Goal: Task Accomplishment & Management: Manage account settings

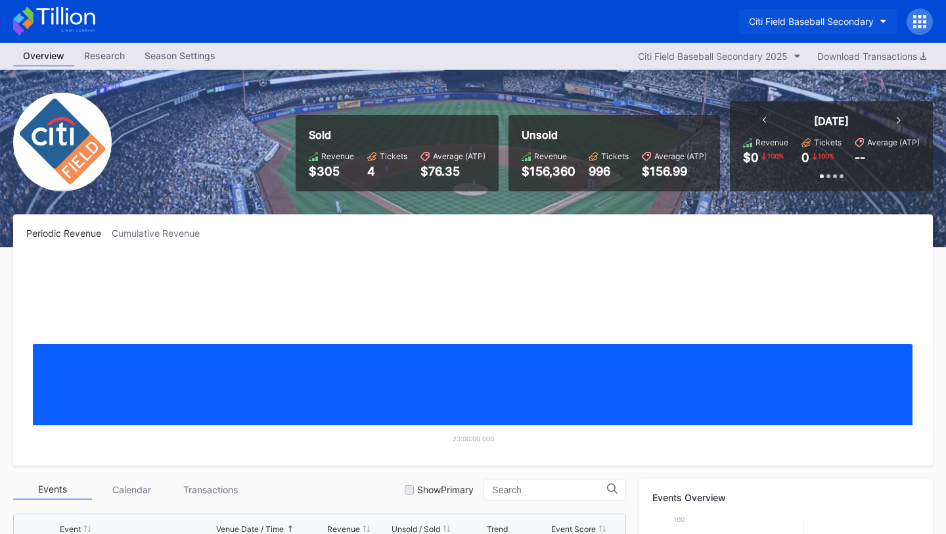
click at [840, 20] on div "Citi Field Baseball Secondary" at bounding box center [811, 21] width 125 height 11
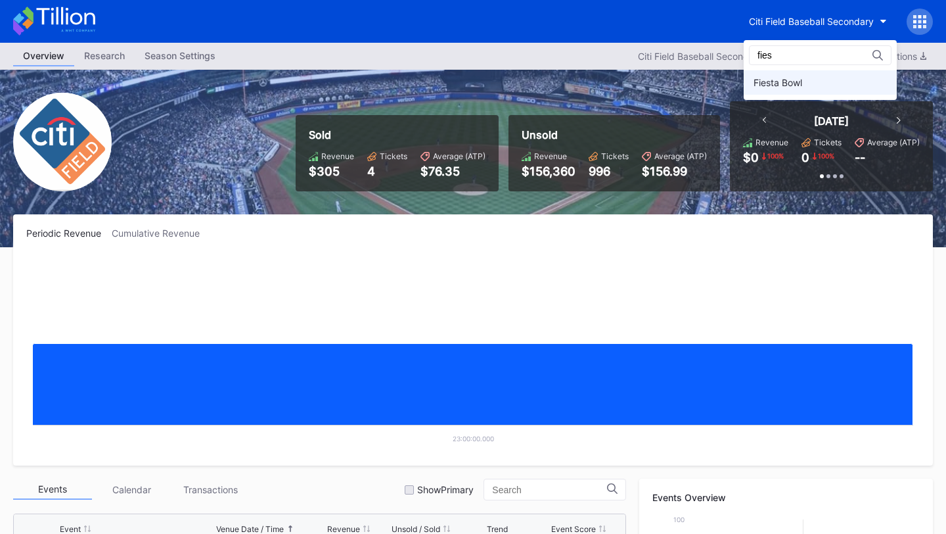
type input "fies"
click at [842, 76] on div "Fiesta Bowl" at bounding box center [820, 82] width 153 height 24
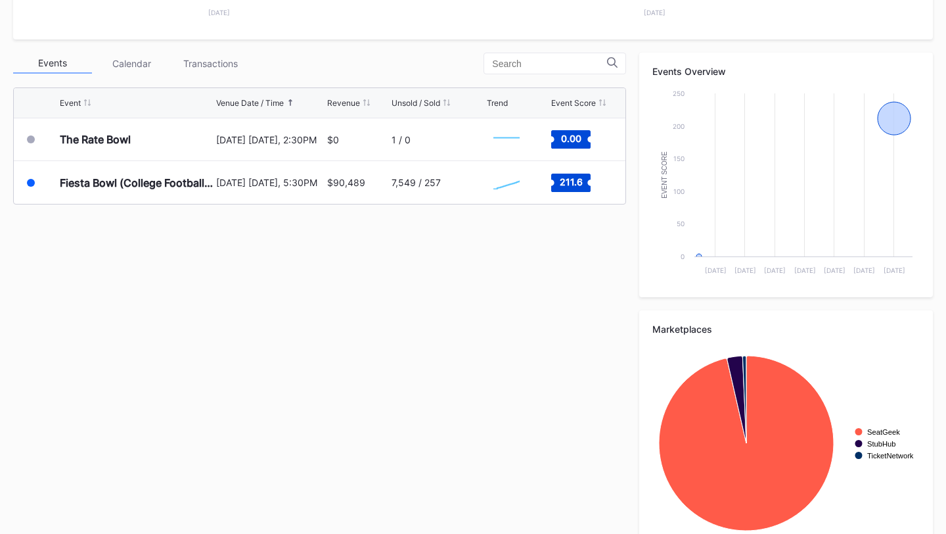
scroll to position [416, 0]
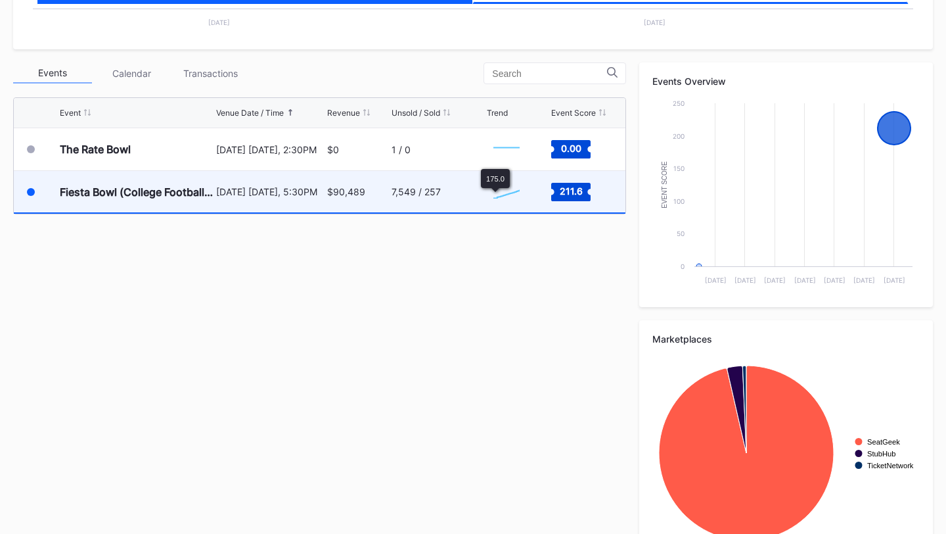
click at [461, 194] on div "7,549 / 257" at bounding box center [438, 191] width 92 height 41
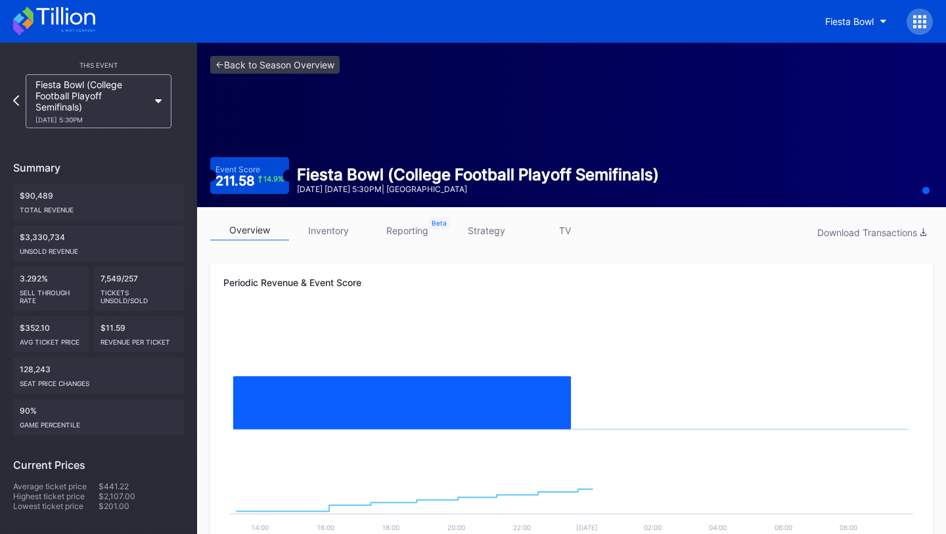
click at [478, 234] on link "strategy" at bounding box center [486, 230] width 79 height 20
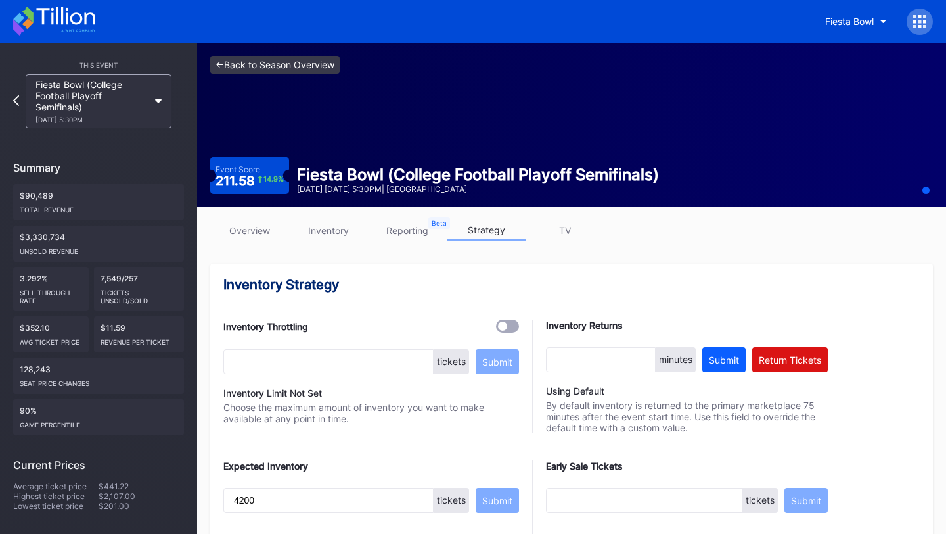
click at [273, 69] on link "<- Back to Season Overview" at bounding box center [274, 65] width 129 height 18
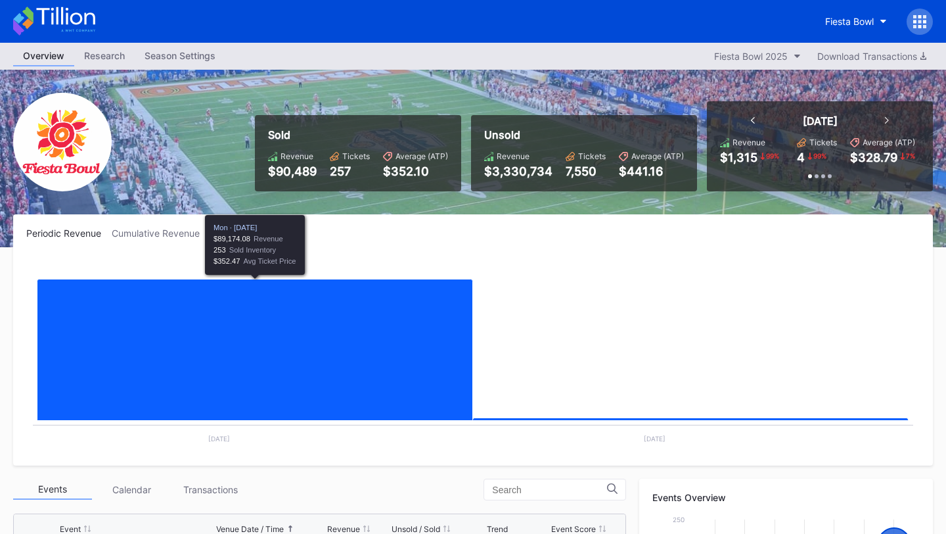
click at [51, 11] on icon at bounding box center [54, 21] width 82 height 29
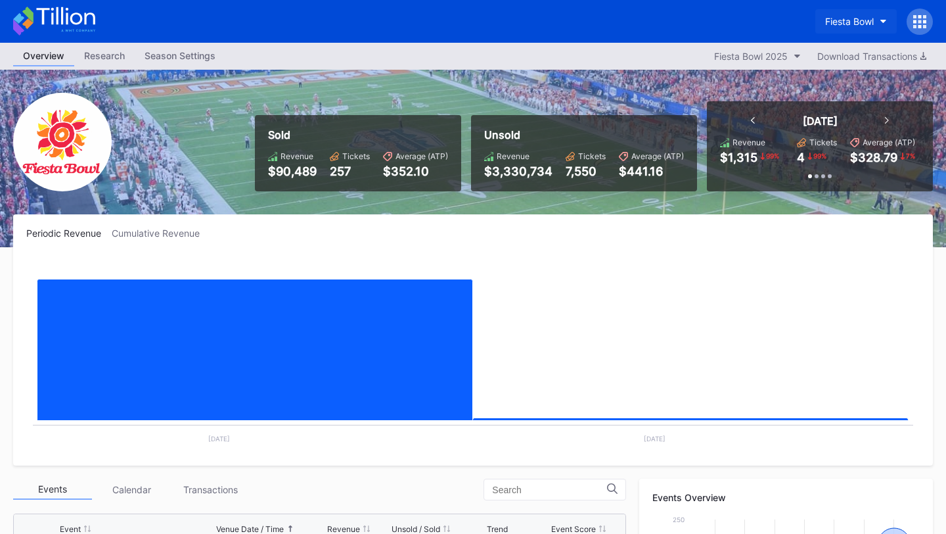
click at [858, 22] on div "Fiesta Bowl" at bounding box center [849, 21] width 49 height 11
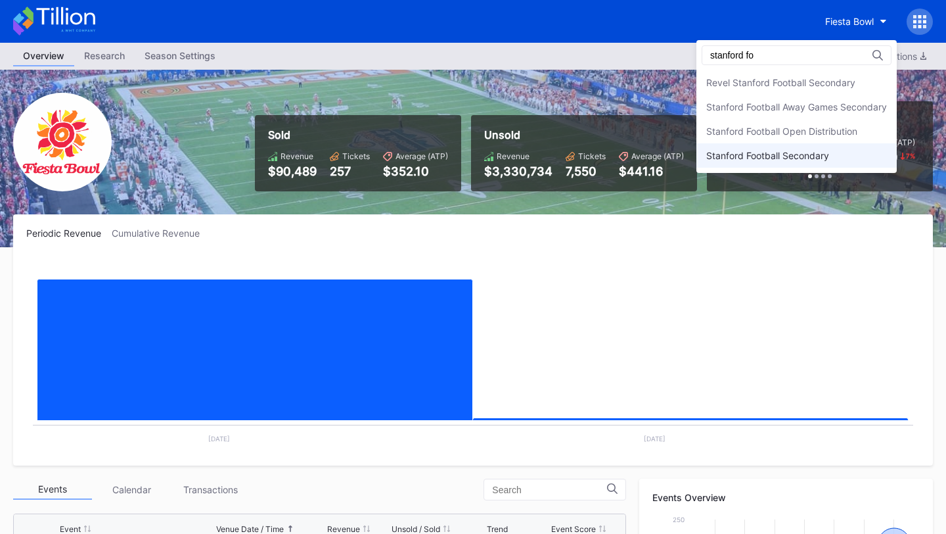
type input "stanford fo"
click at [838, 158] on div "Stanford Football Secondary" at bounding box center [797, 155] width 200 height 24
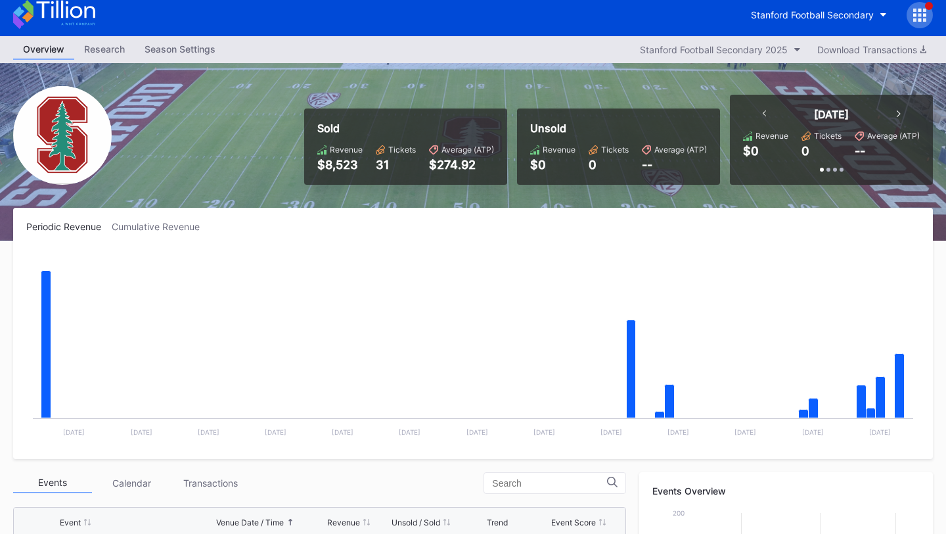
scroll to position [6, 0]
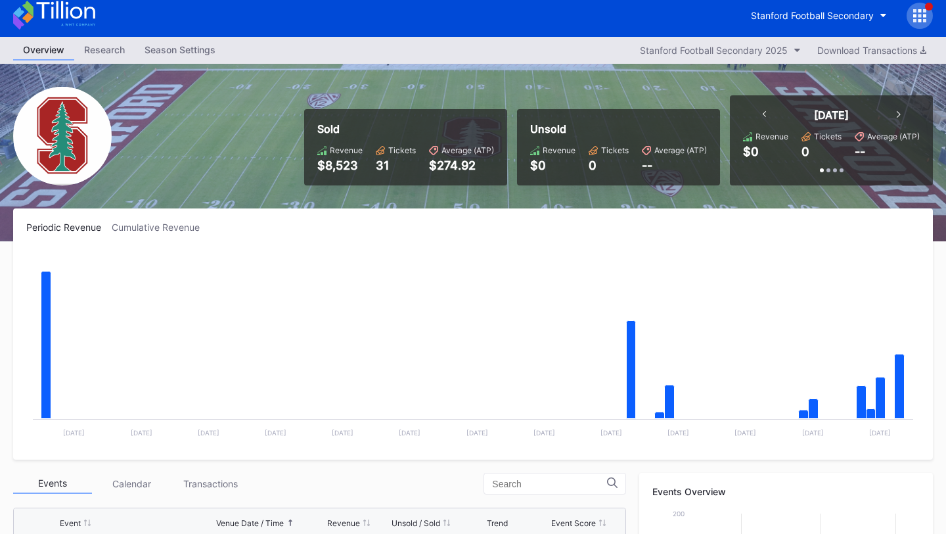
click at [763, 113] on icon at bounding box center [765, 114] width 4 height 7
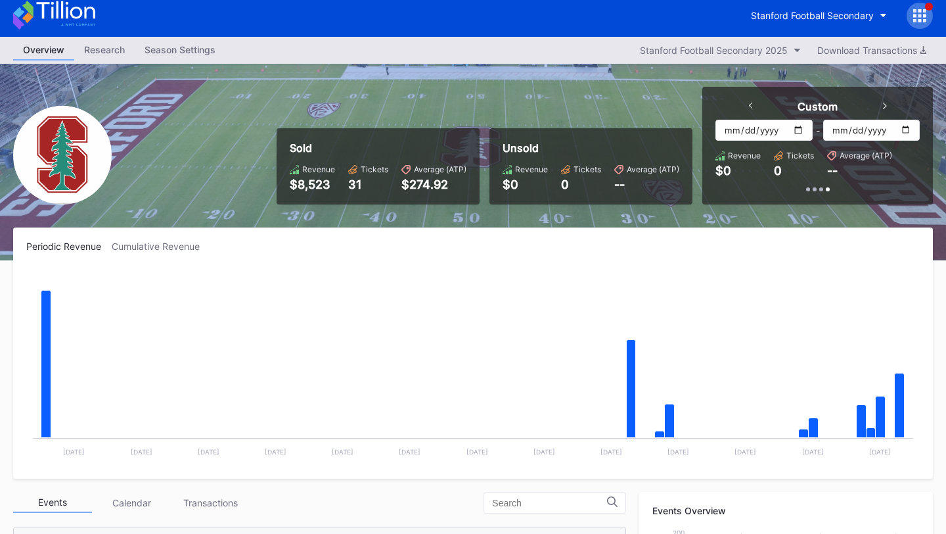
click at [802, 129] on input "[DATE]" at bounding box center [764, 130] width 97 height 21
type input "[DATE]"
click at [912, 126] on input "[DATE]" at bounding box center [871, 130] width 97 height 21
click at [904, 131] on input "[DATE]" at bounding box center [871, 130] width 97 height 21
type input "[DATE]"
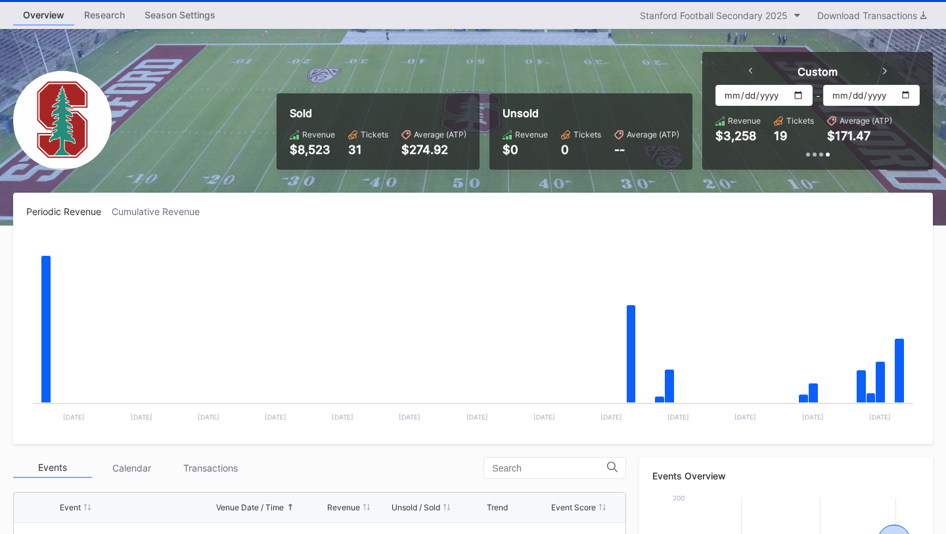
scroll to position [0, 0]
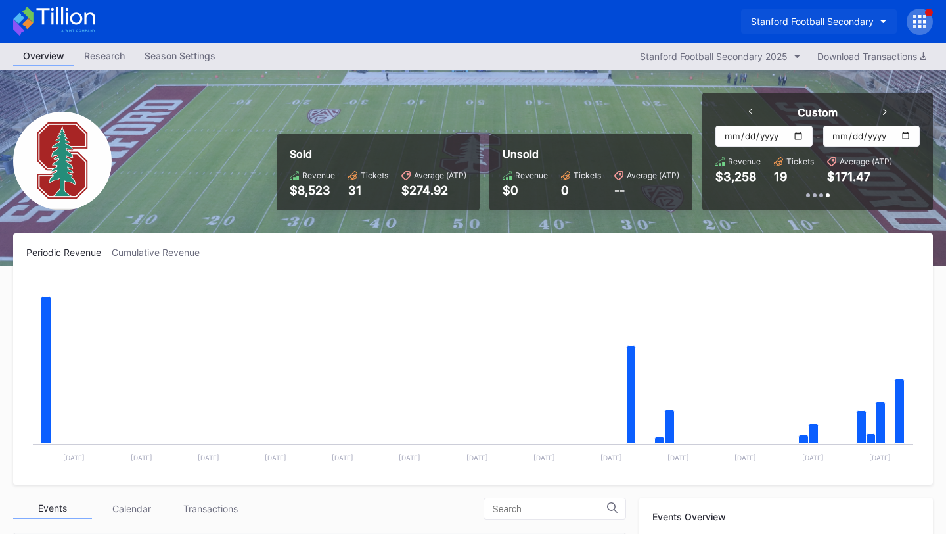
click at [847, 23] on div "Stanford Football Secondary" at bounding box center [812, 21] width 123 height 11
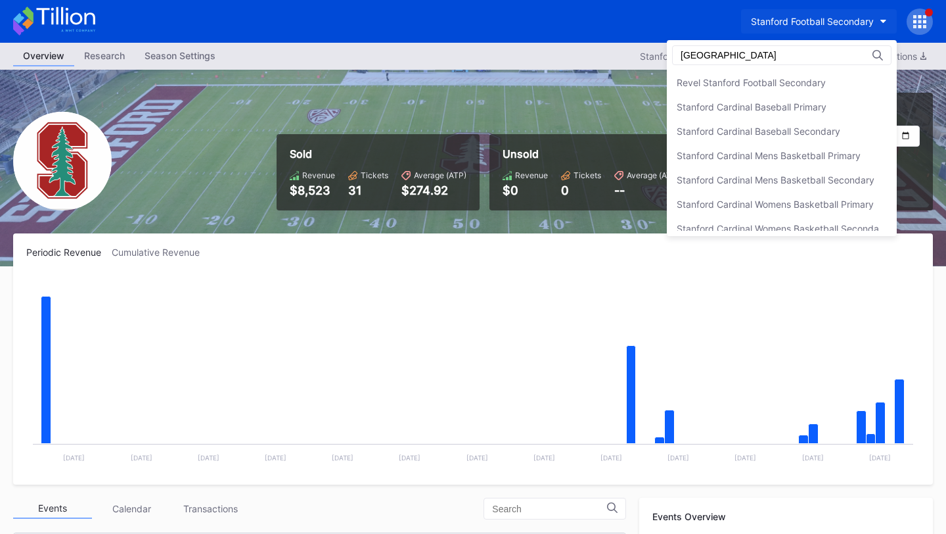
scroll to position [131, 0]
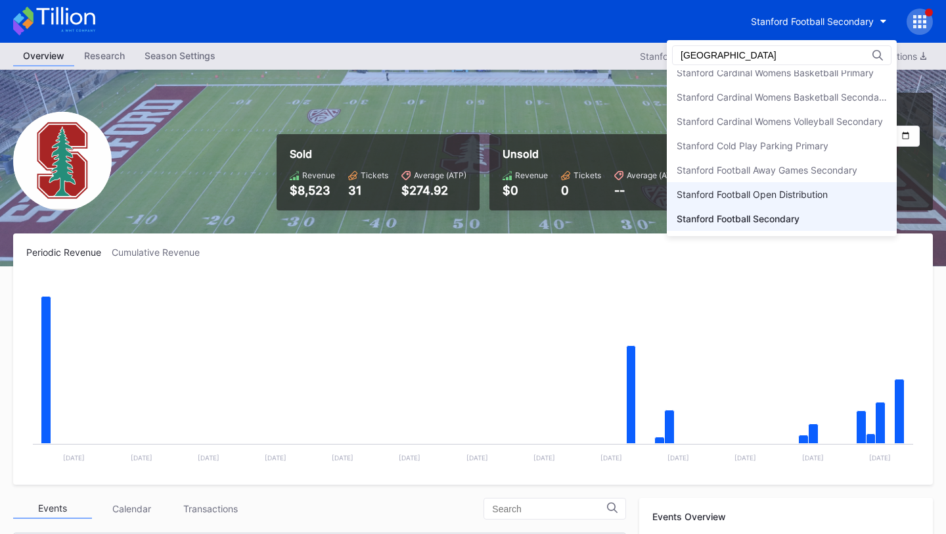
type input "[GEOGRAPHIC_DATA]"
click at [840, 184] on div "Stanford Football Open Distribution" at bounding box center [782, 194] width 230 height 24
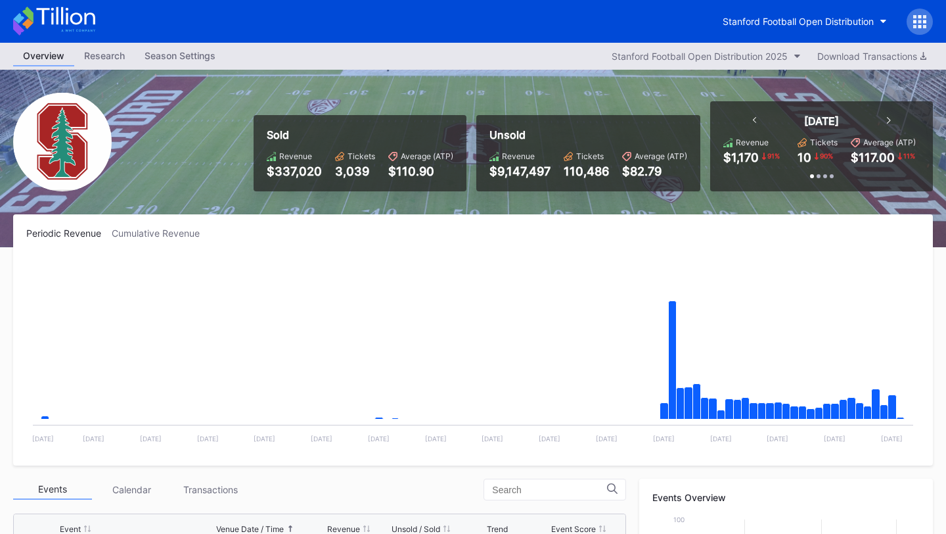
click at [754, 119] on icon at bounding box center [755, 120] width 4 height 7
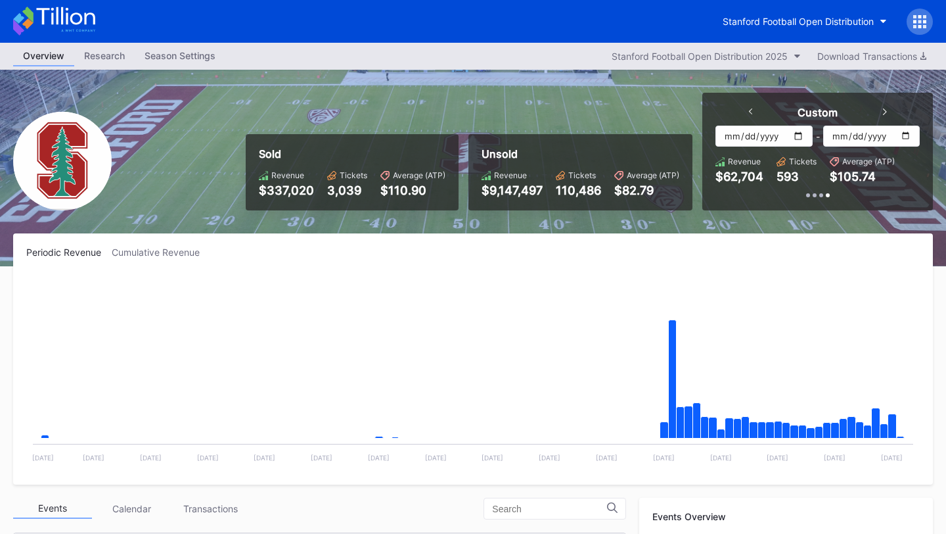
click at [800, 131] on input "[DATE]" at bounding box center [764, 136] width 97 height 21
type input "[DATE]"
click at [900, 137] on input "[DATE]" at bounding box center [871, 136] width 97 height 21
type input "[DATE]"
click at [894, 53] on div "Download Transactions" at bounding box center [871, 56] width 109 height 11
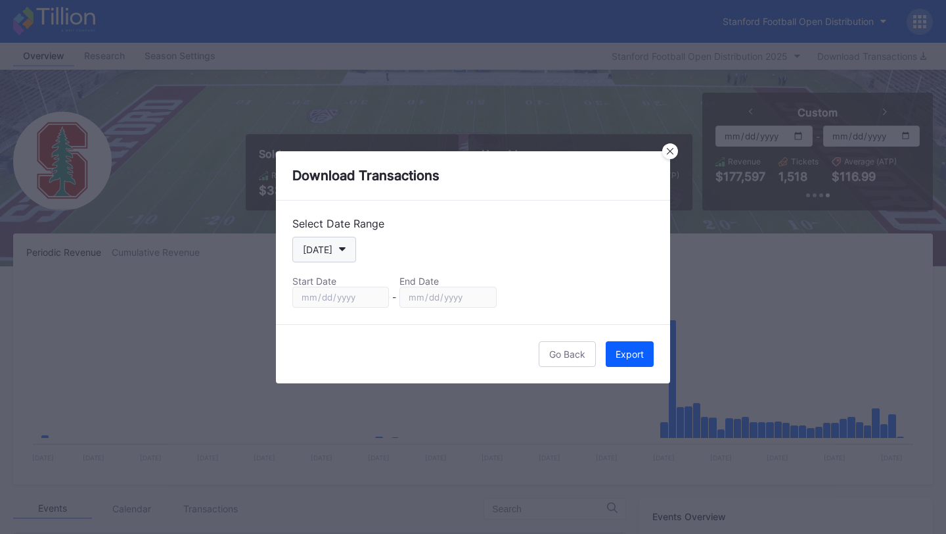
click at [339, 250] on icon "button" at bounding box center [342, 249] width 7 height 4
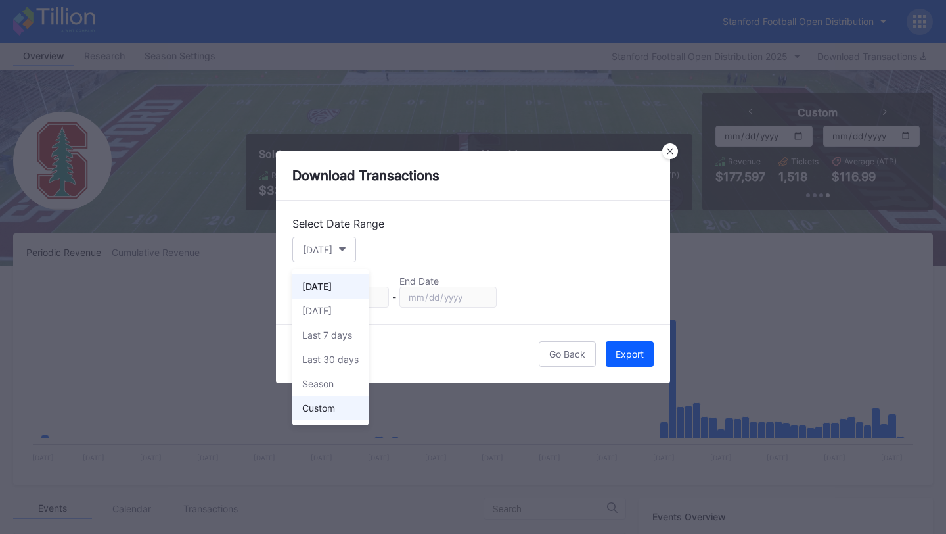
click at [339, 405] on div "Custom" at bounding box center [330, 408] width 76 height 24
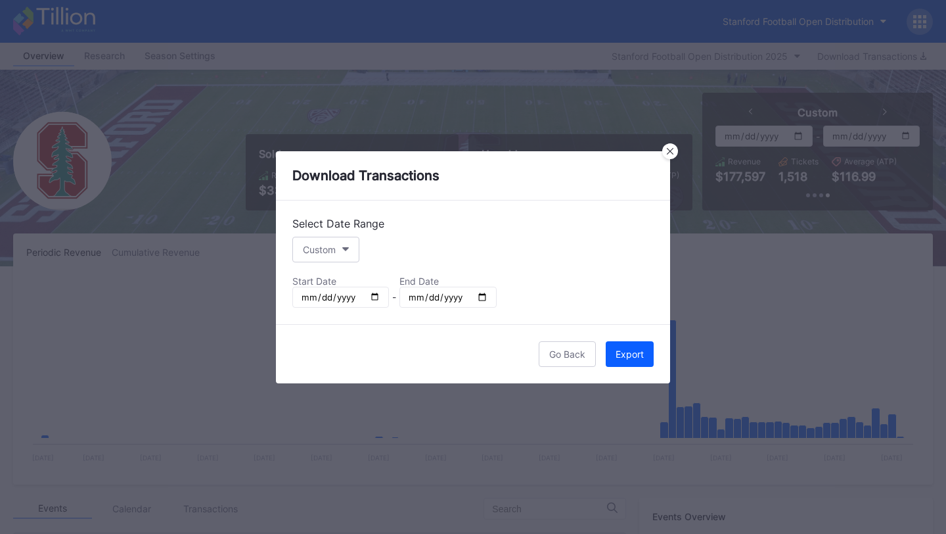
click at [378, 290] on input "[DATE]" at bounding box center [340, 296] width 97 height 21
click at [373, 296] on input "[DATE]" at bounding box center [340, 296] width 97 height 21
type input "[DATE]"
click at [482, 293] on input "[DATE]" at bounding box center [448, 296] width 97 height 21
type input "[DATE]"
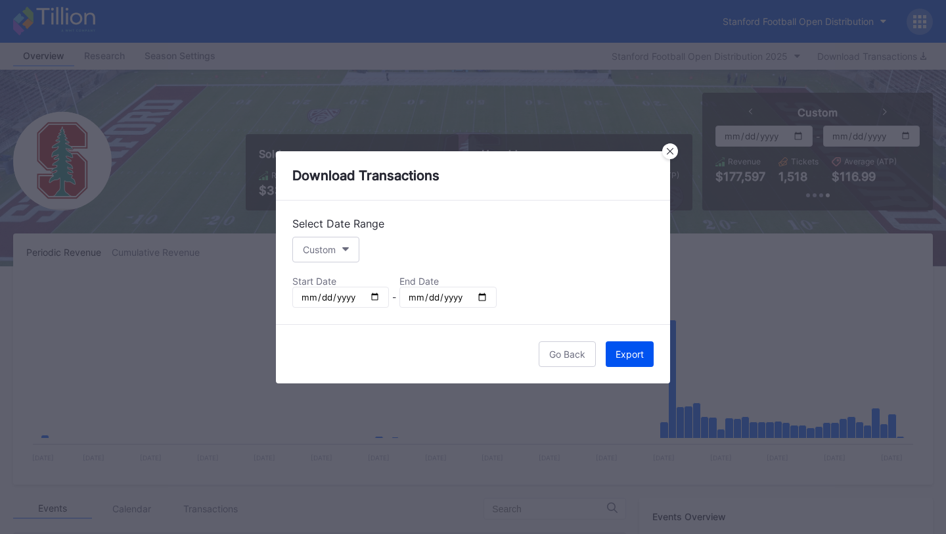
click at [628, 348] on div "Export" at bounding box center [630, 353] width 28 height 11
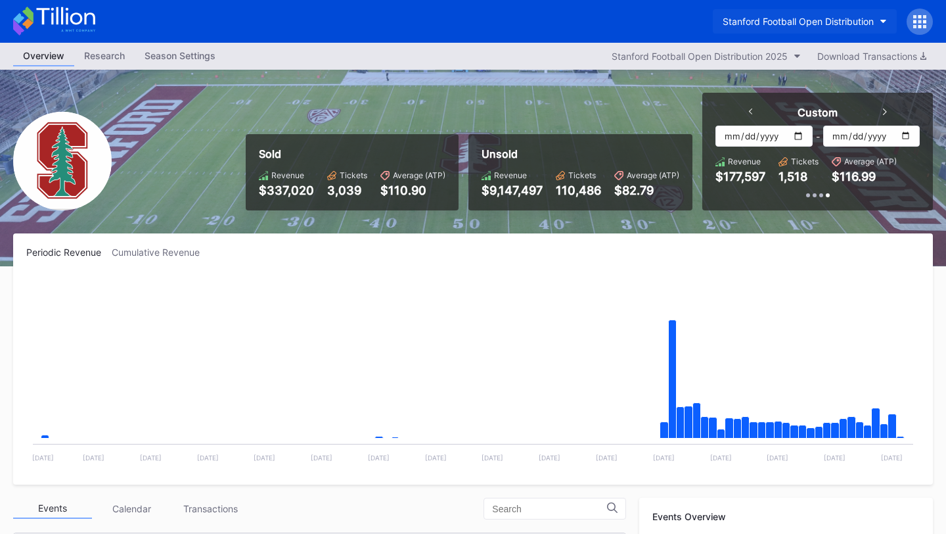
click at [815, 28] on button "Stanford Football Open Distribution" at bounding box center [805, 21] width 184 height 24
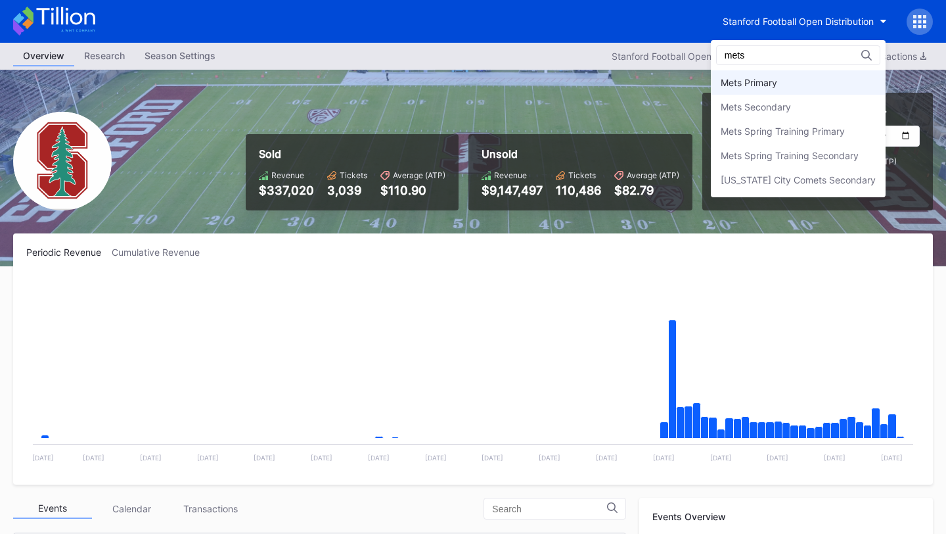
type input "mets"
click at [825, 93] on div "Mets Primary" at bounding box center [798, 82] width 175 height 24
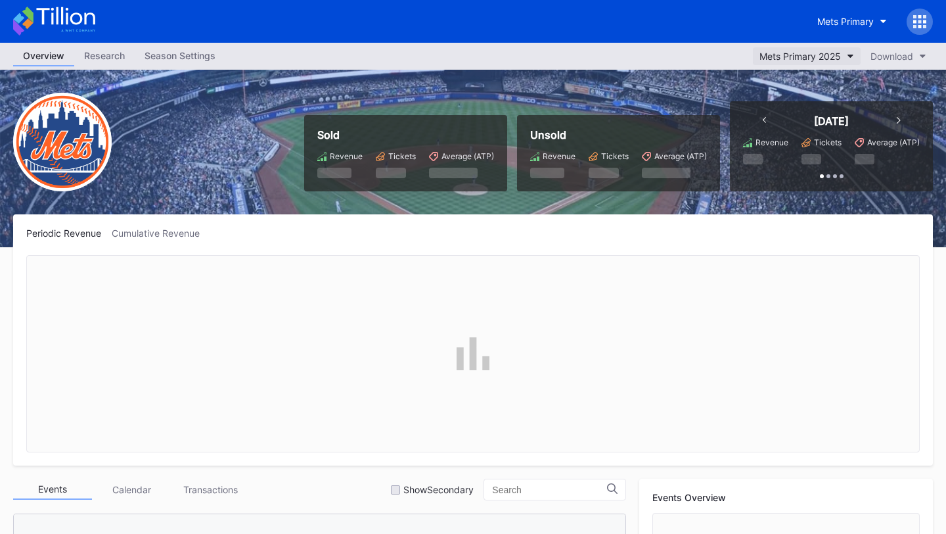
click at [810, 56] on div "Mets Primary 2025" at bounding box center [800, 56] width 81 height 11
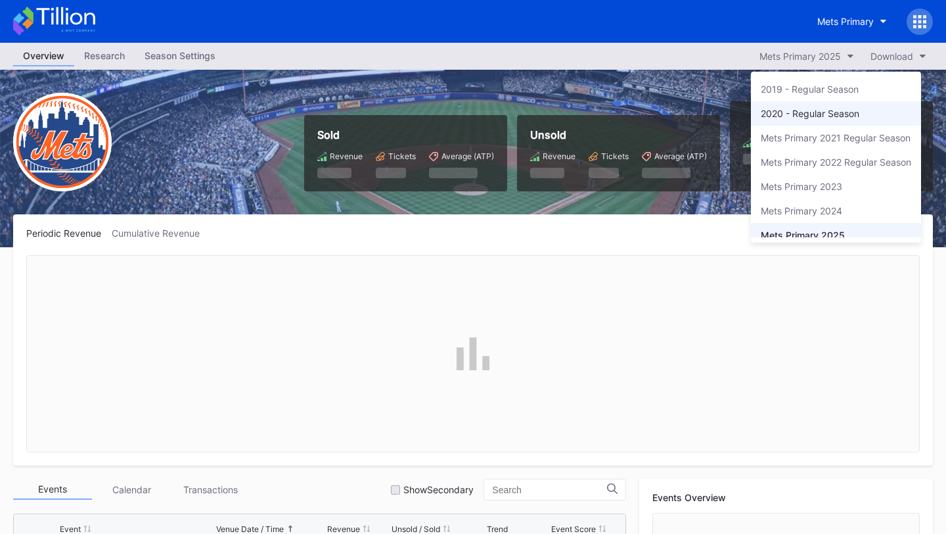
scroll to position [10, 0]
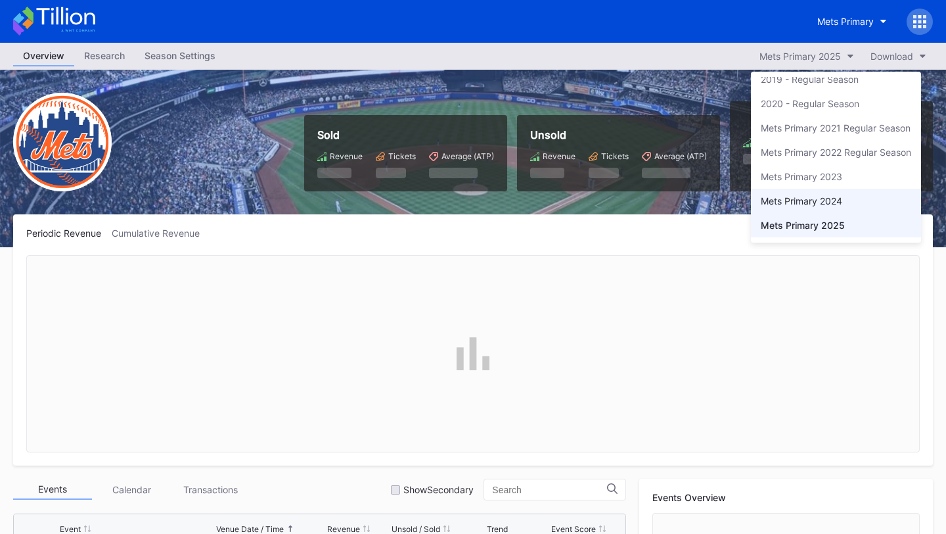
click at [820, 203] on div "Mets Primary 2024" at bounding box center [801, 200] width 81 height 11
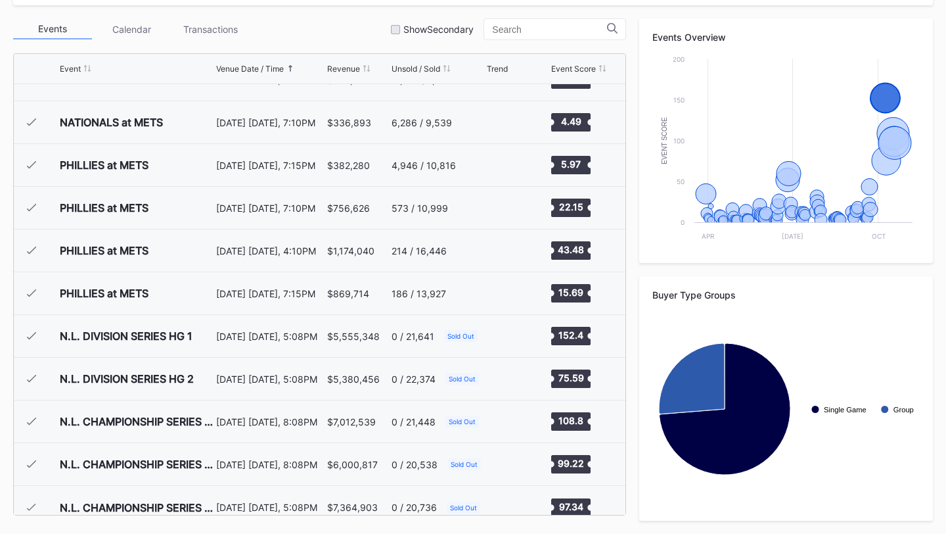
scroll to position [3200, 0]
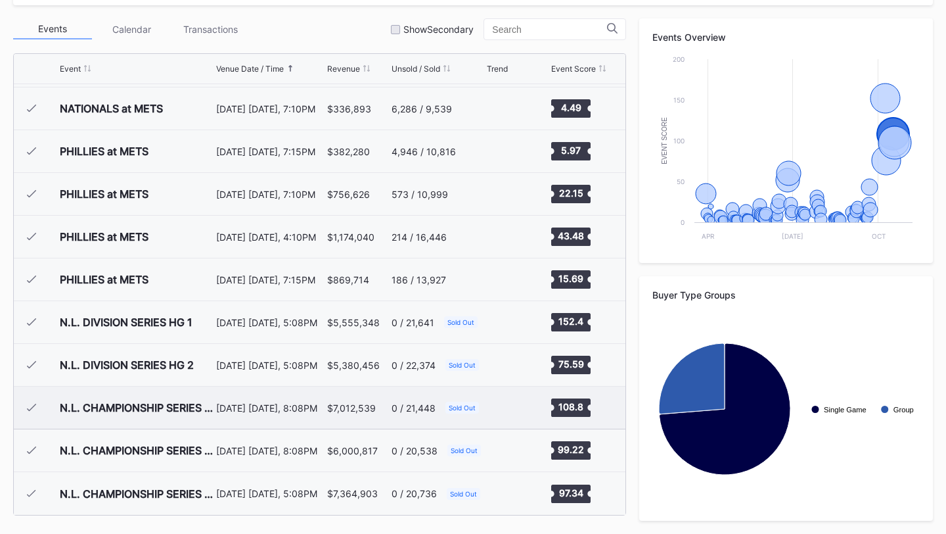
click at [327, 405] on div "$7,012,539" at bounding box center [351, 407] width 49 height 11
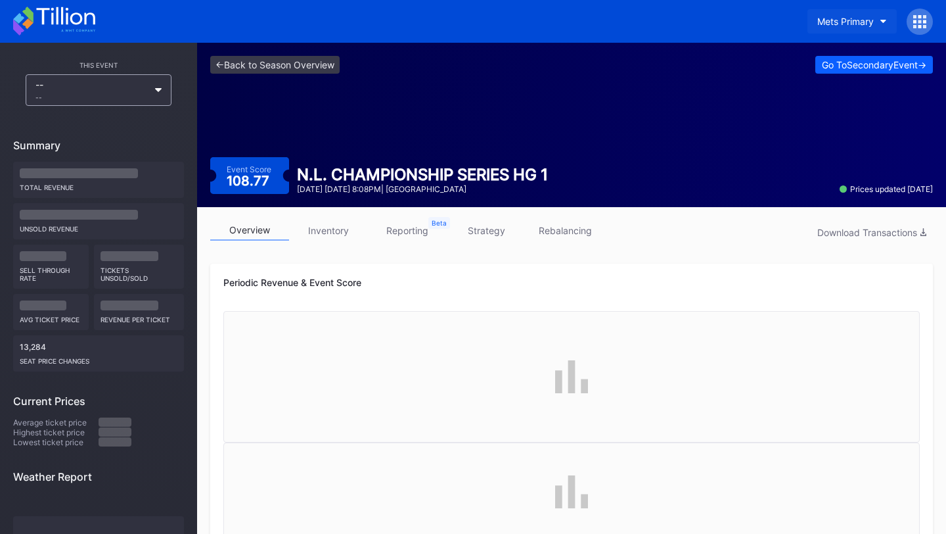
click at [867, 11] on button "Mets Primary" at bounding box center [852, 21] width 89 height 24
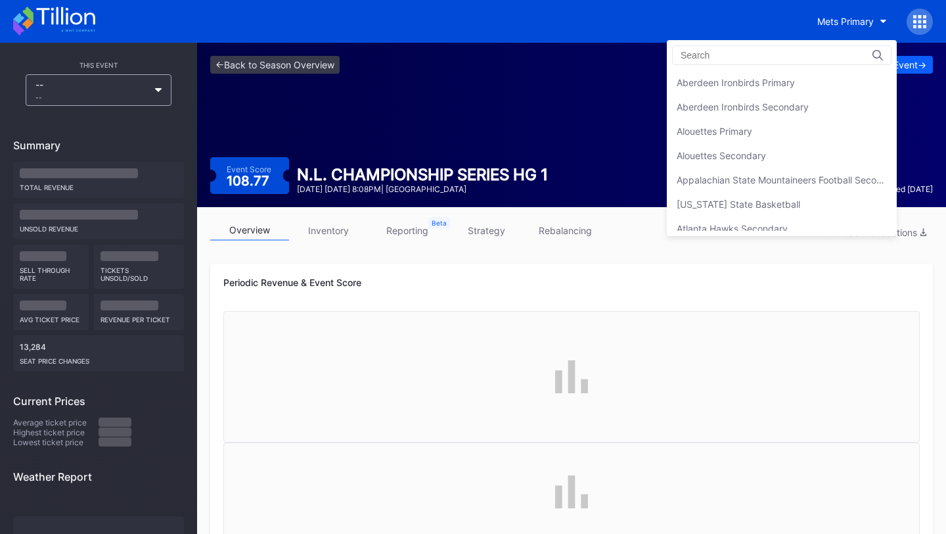
scroll to position [2042, 0]
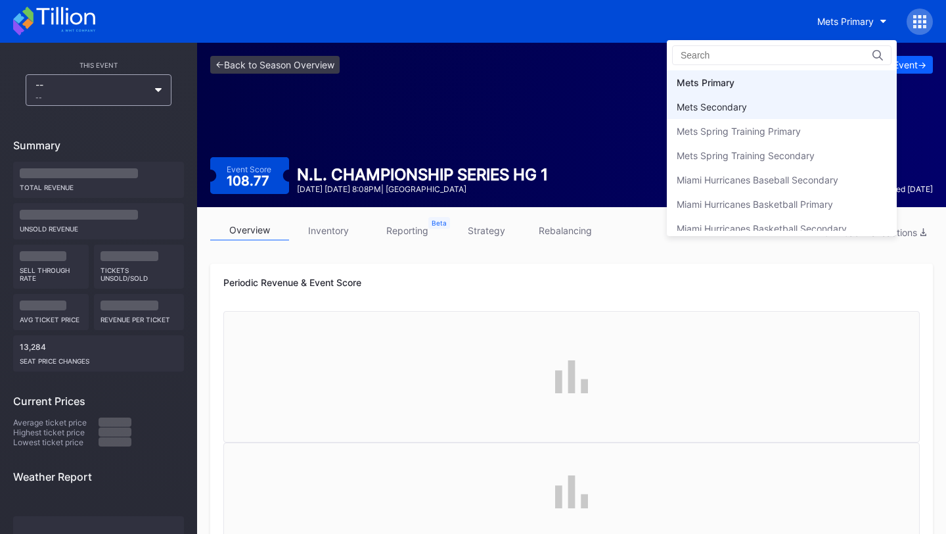
click at [785, 113] on div "Mets Secondary" at bounding box center [782, 107] width 230 height 24
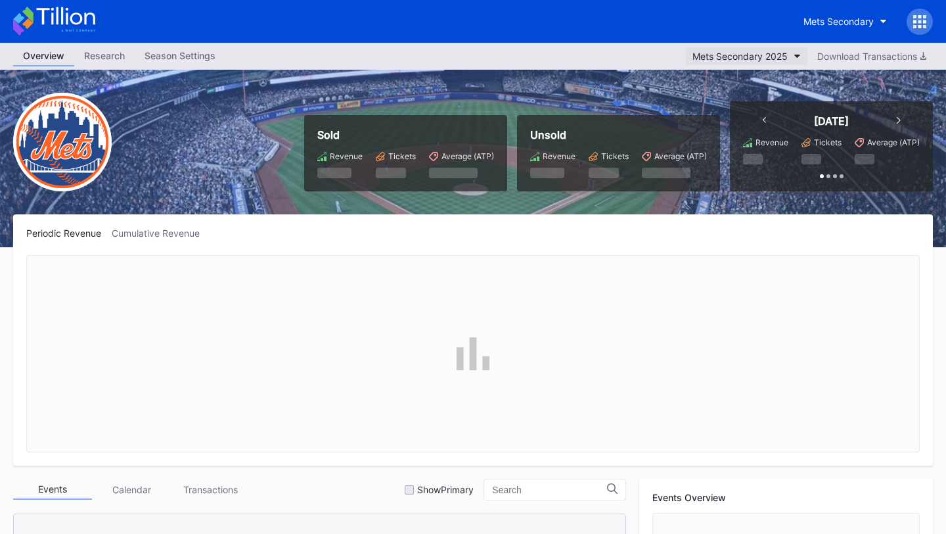
click at [777, 54] on div "Mets Secondary 2025" at bounding box center [740, 56] width 95 height 11
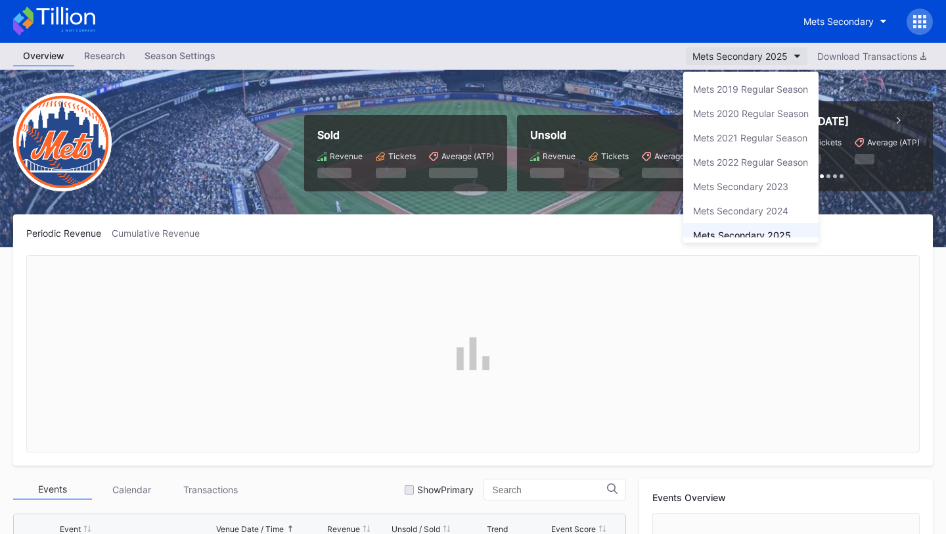
scroll to position [10, 0]
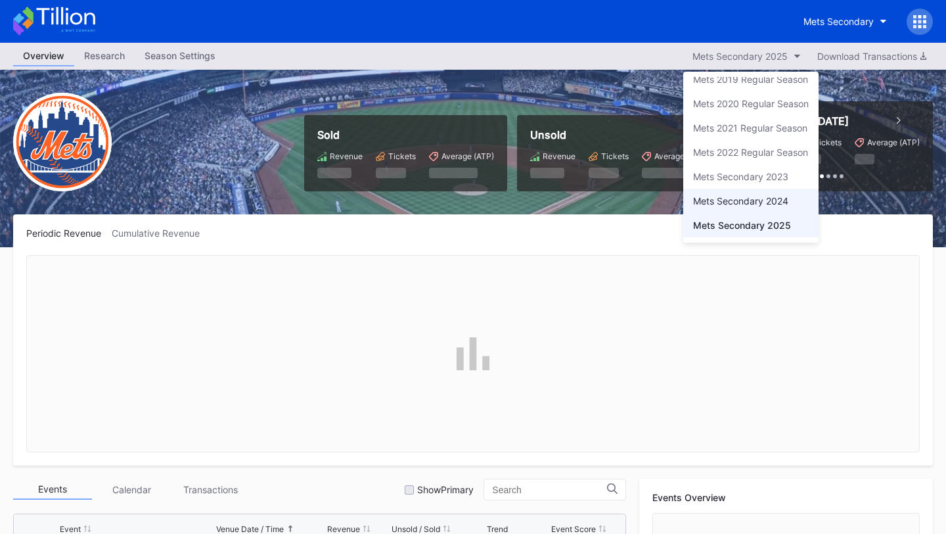
click at [737, 201] on div "Mets Secondary 2024" at bounding box center [740, 200] width 95 height 11
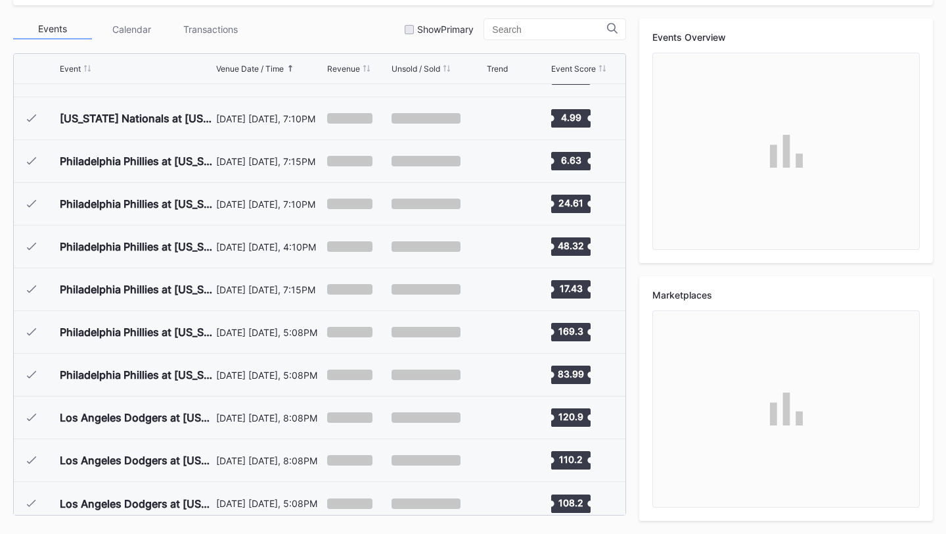
scroll to position [3200, 0]
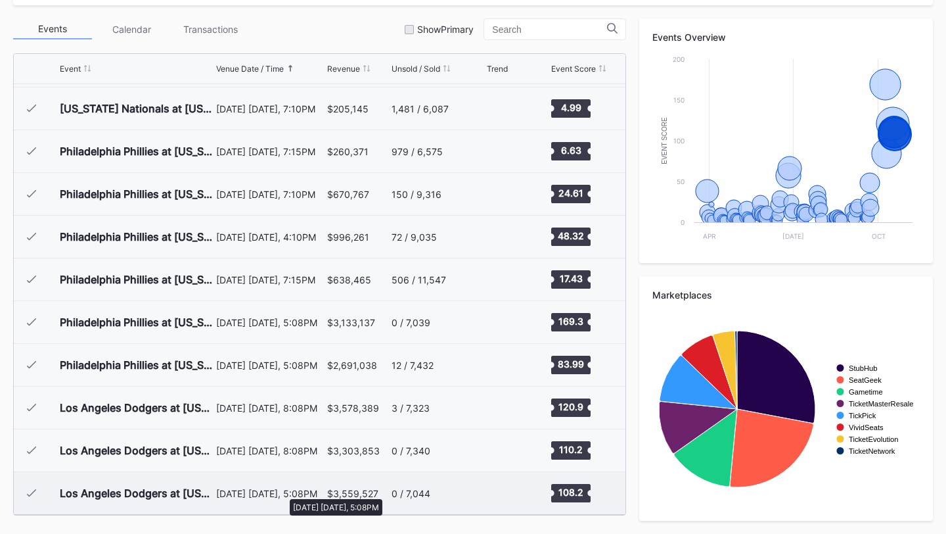
click at [283, 492] on div "[DATE] [DATE], 5:08PM" at bounding box center [269, 493] width 107 height 11
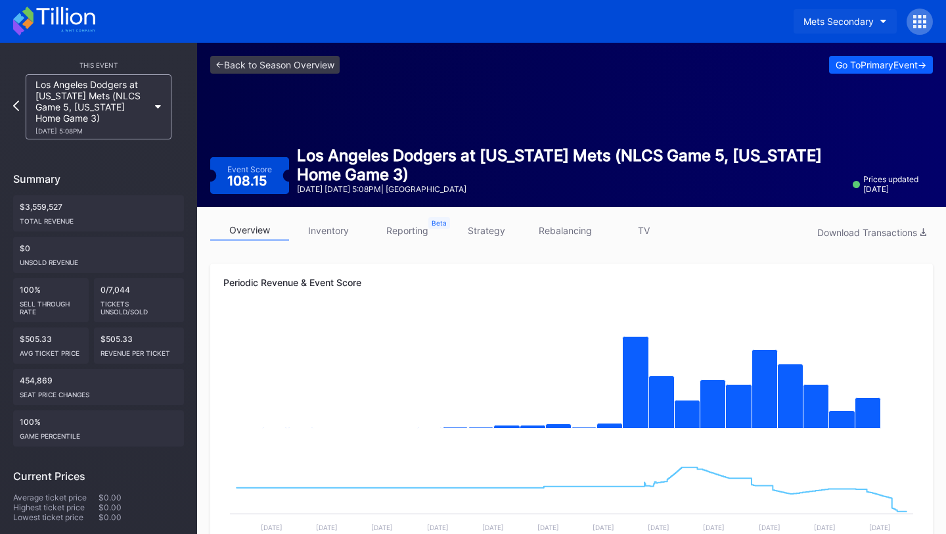
click at [855, 22] on div "Mets Secondary" at bounding box center [839, 21] width 70 height 11
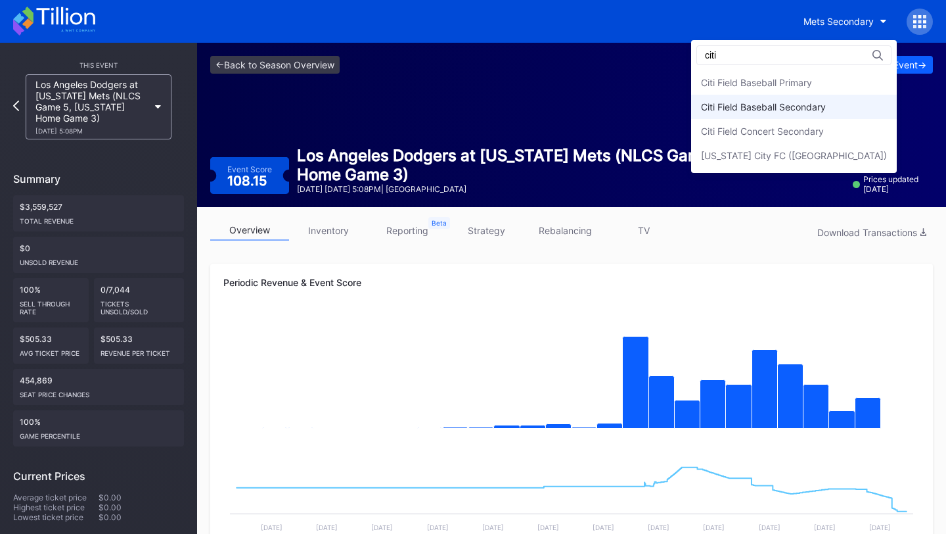
type input "citi"
click at [788, 108] on div "Citi Field Baseball Secondary" at bounding box center [763, 106] width 125 height 11
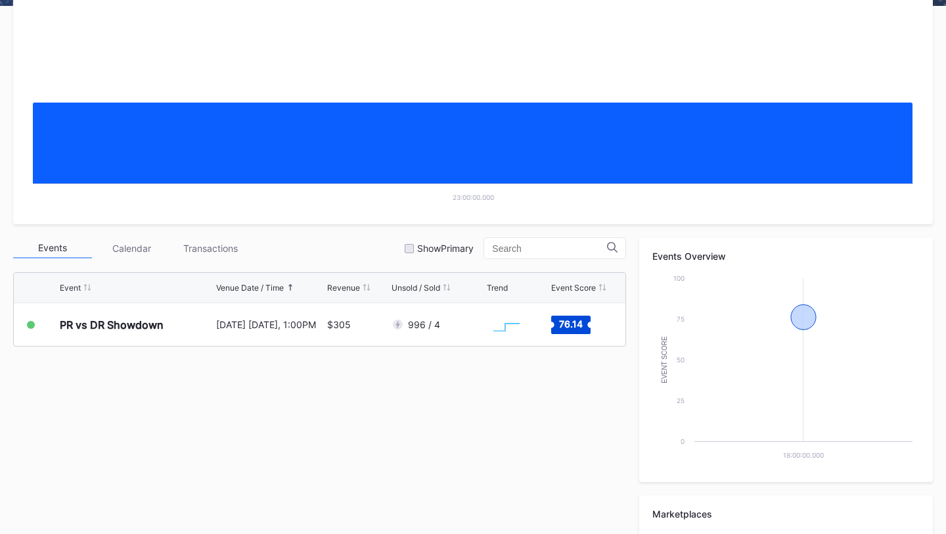
scroll to position [361, 0]
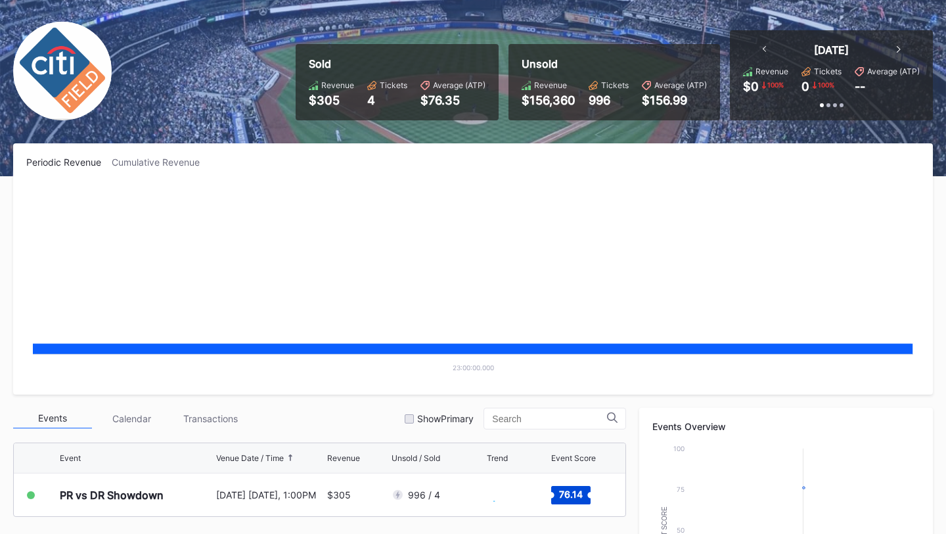
scroll to position [219, 0]
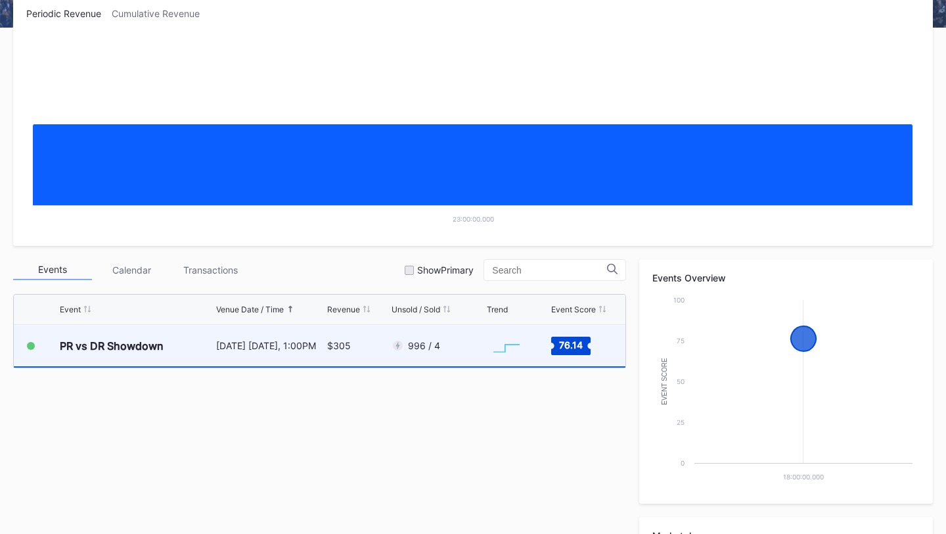
click at [355, 352] on div "$305" at bounding box center [357, 345] width 61 height 41
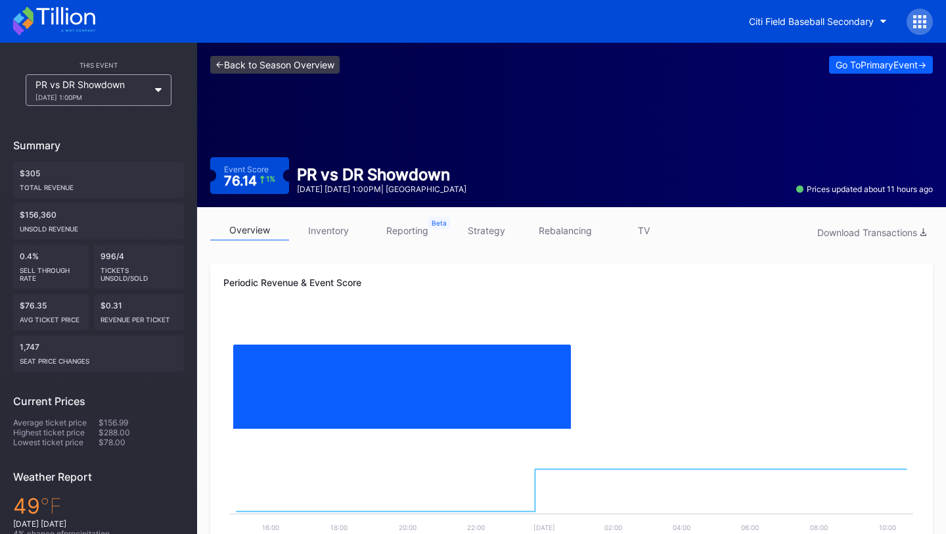
click at [301, 65] on link "<- Back to Season Overview" at bounding box center [274, 65] width 129 height 18
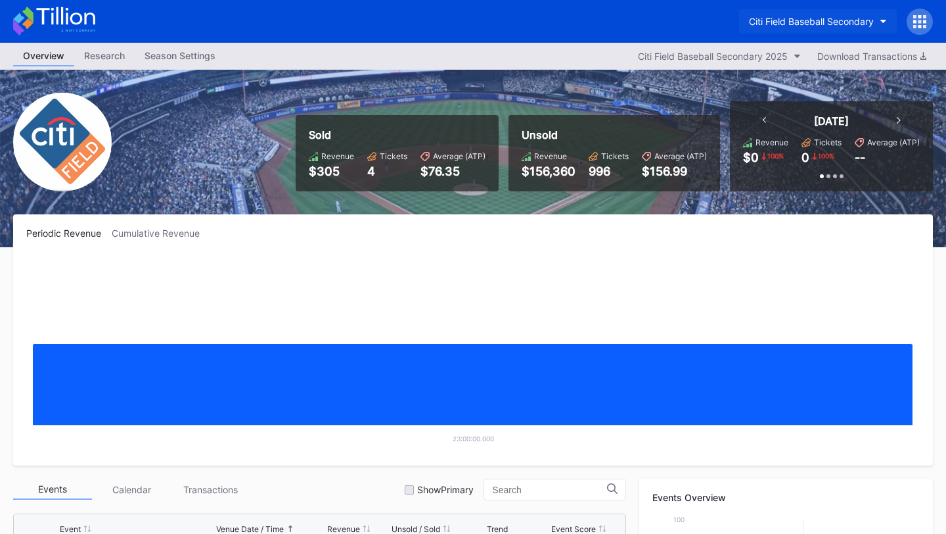
click at [854, 26] on div "Citi Field Baseball Secondary" at bounding box center [811, 21] width 125 height 11
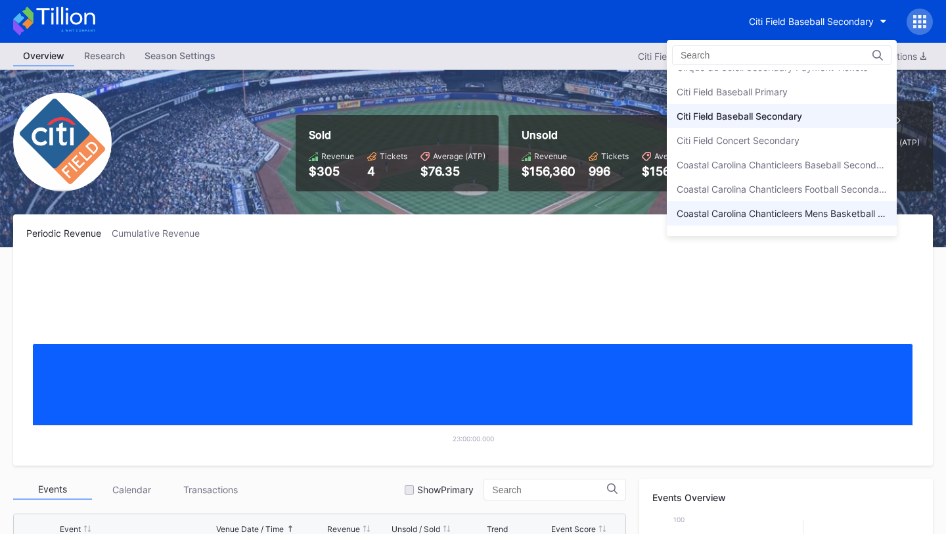
scroll to position [710, 0]
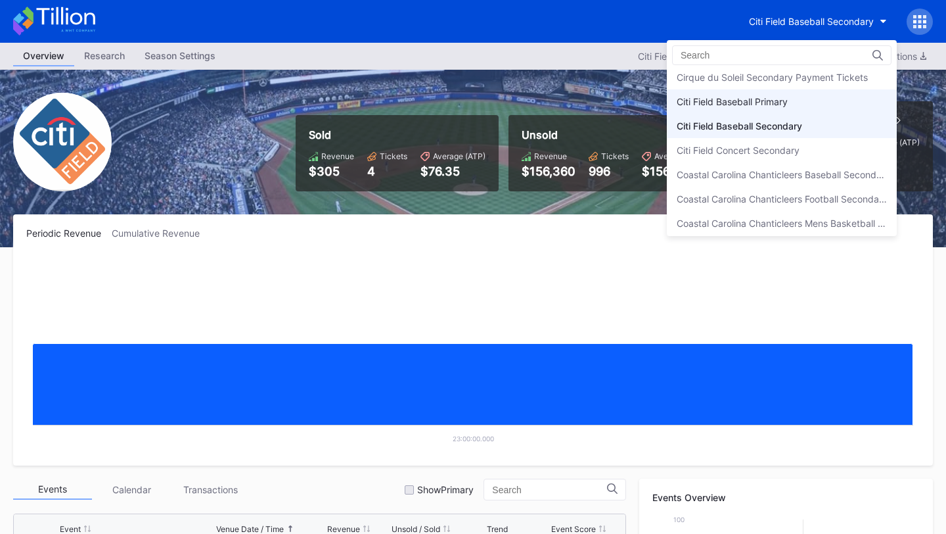
click at [785, 102] on div "Citi Field Baseball Primary" at bounding box center [732, 101] width 111 height 11
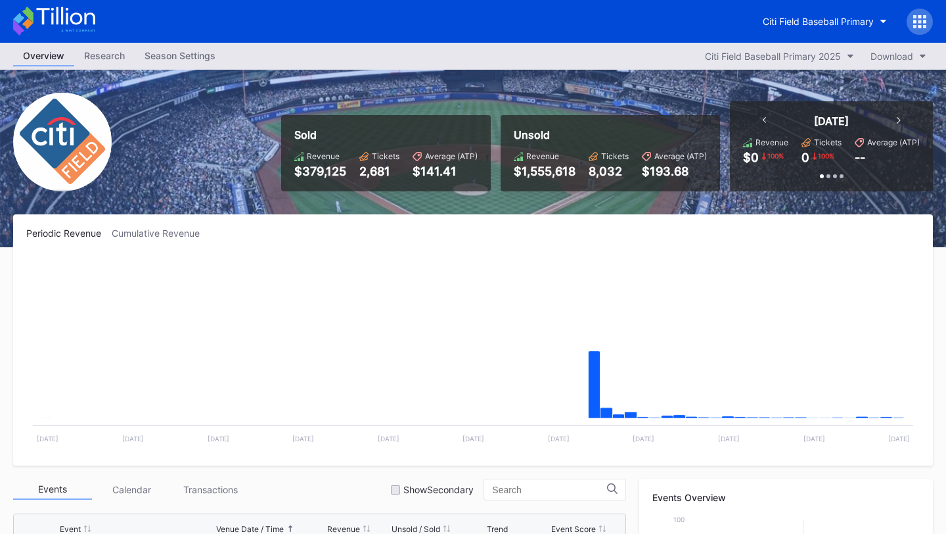
click at [193, 53] on div "Season Settings" at bounding box center [180, 55] width 91 height 19
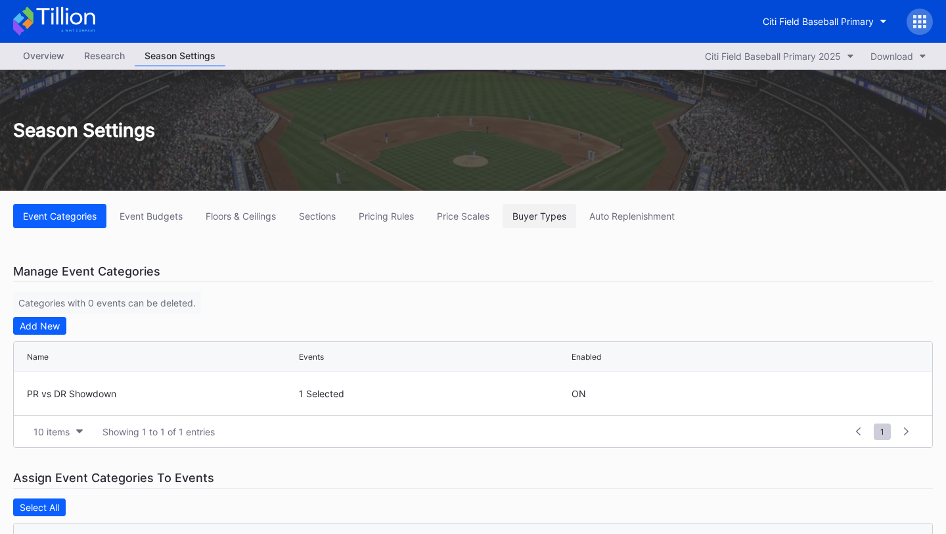
click at [544, 216] on div "Buyer Types" at bounding box center [540, 215] width 54 height 11
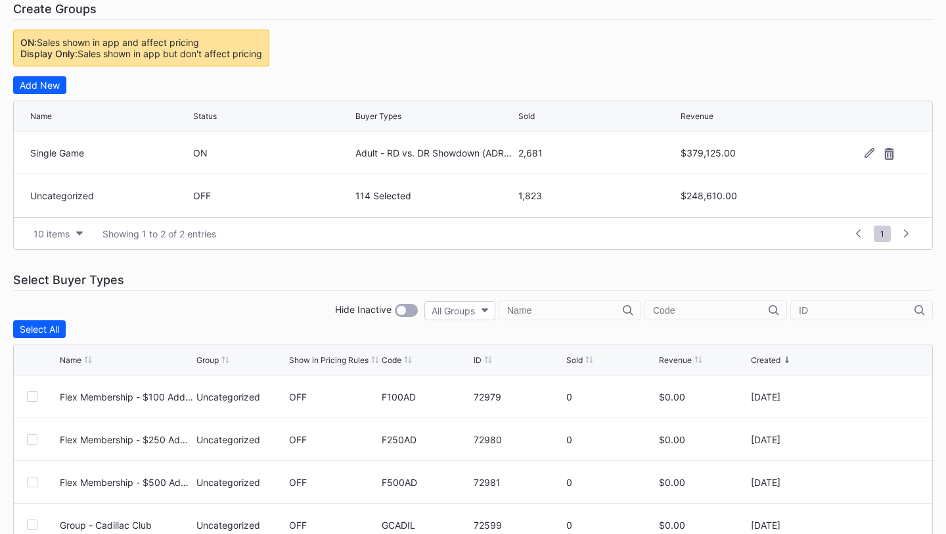
scroll to position [263, 0]
click at [716, 309] on input "text" at bounding box center [711, 309] width 116 height 11
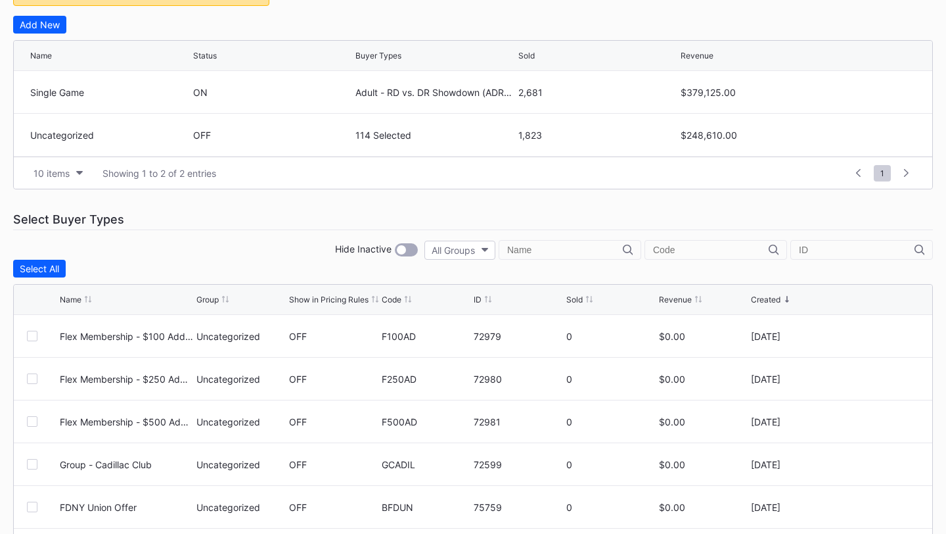
scroll to position [347, 0]
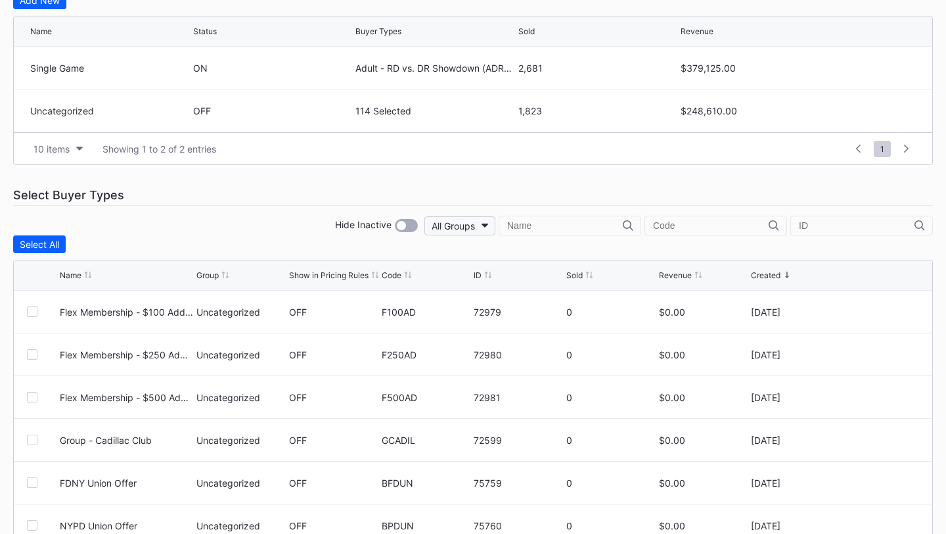
click at [475, 221] on div "All Groups" at bounding box center [453, 225] width 43 height 11
click at [551, 202] on div "Select Buyer Types" at bounding box center [473, 195] width 920 height 21
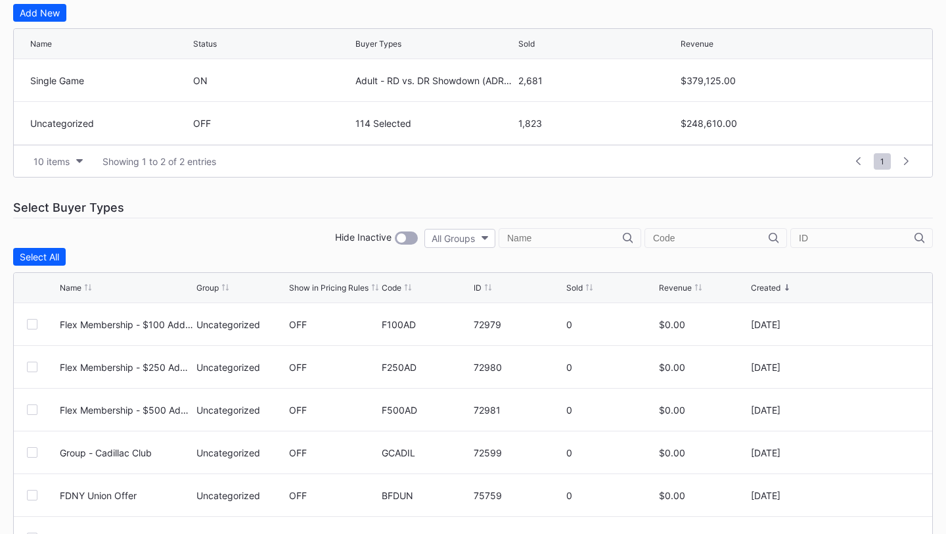
scroll to position [324, 0]
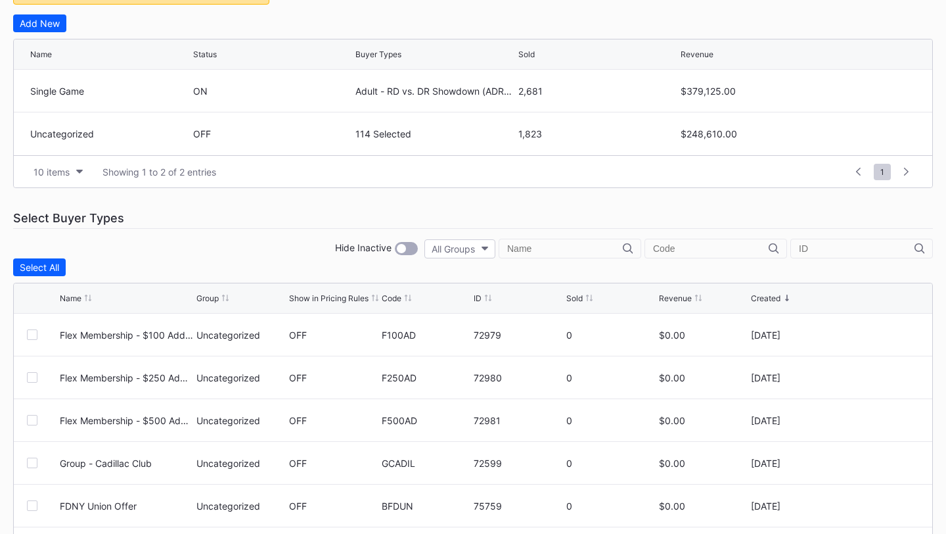
click at [614, 254] on input "text" at bounding box center [565, 248] width 116 height 11
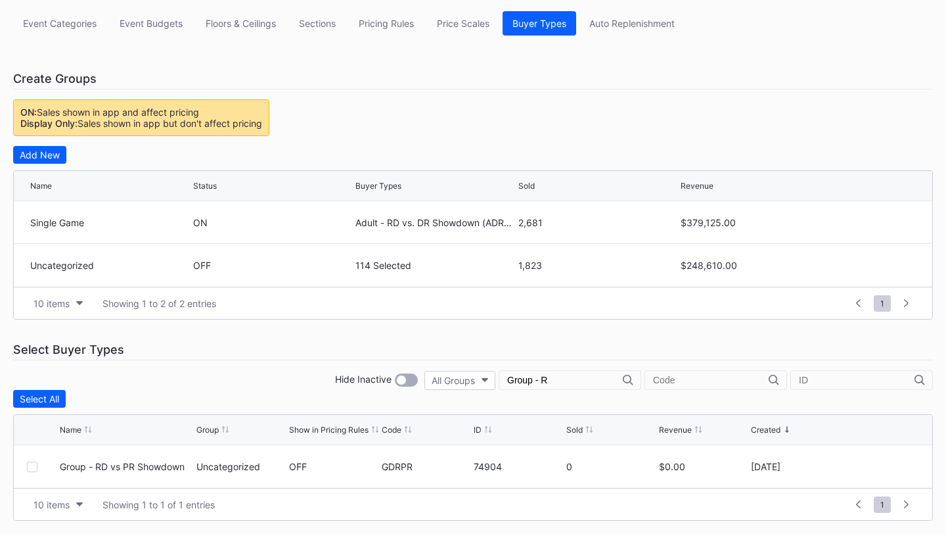
scroll to position [193, 0]
type input "Group - R"
click at [31, 470] on div at bounding box center [32, 466] width 11 height 11
click at [32, 469] on icon at bounding box center [32, 466] width 8 height 7
click at [879, 467] on icon at bounding box center [880, 466] width 10 height 10
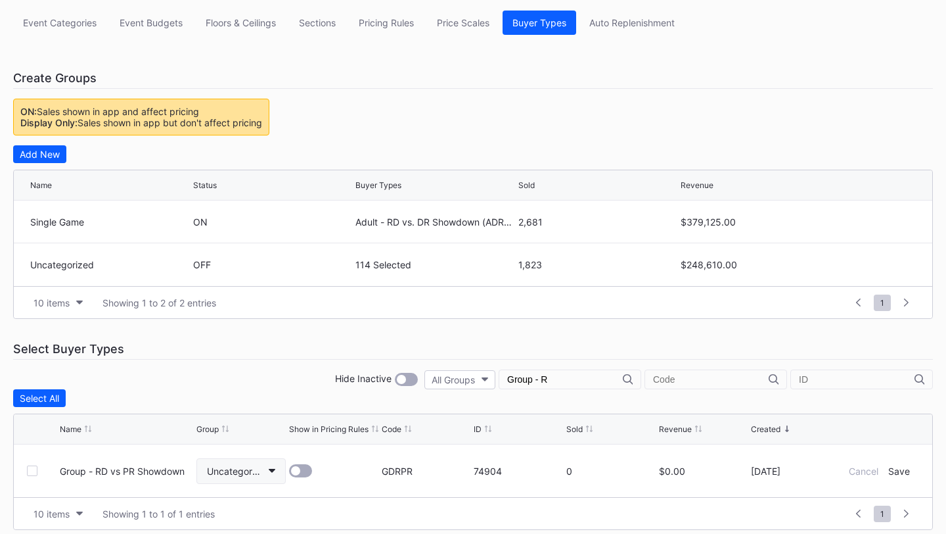
click at [271, 467] on button "Uncategorized" at bounding box center [240, 471] width 89 height 26
click at [350, 379] on div "Hide Inactive All Groups Group - R" at bounding box center [473, 379] width 920 height 20
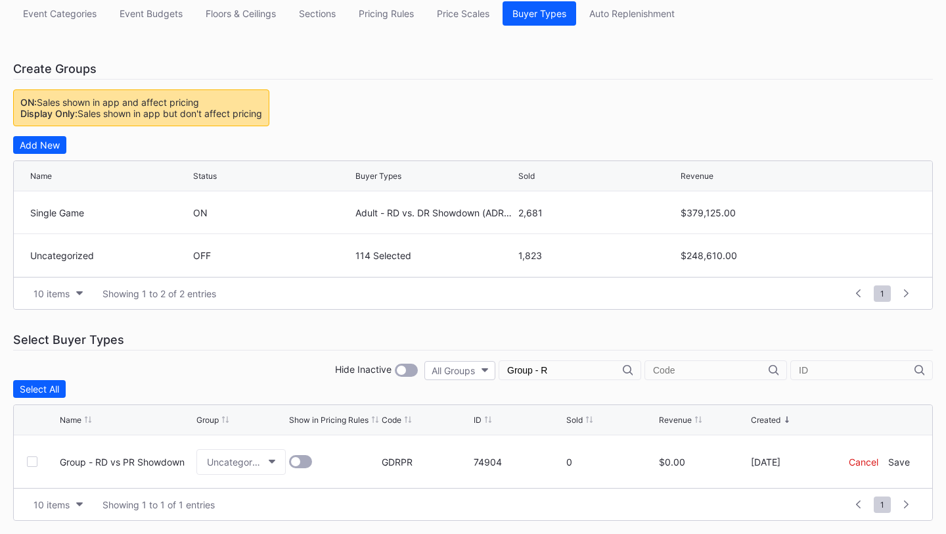
click at [871, 463] on div "Cancel" at bounding box center [864, 461] width 30 height 11
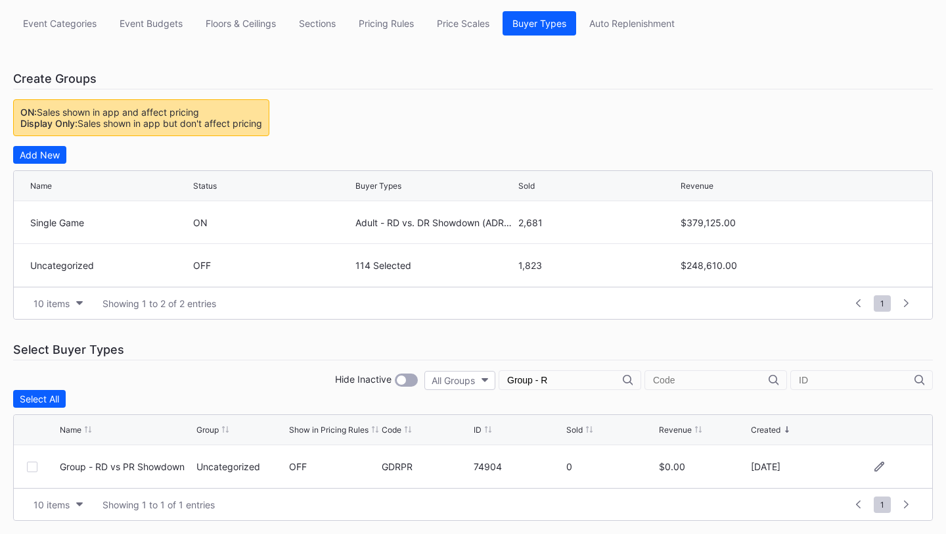
scroll to position [0, 0]
